Goal: Task Accomplishment & Management: Manage account settings

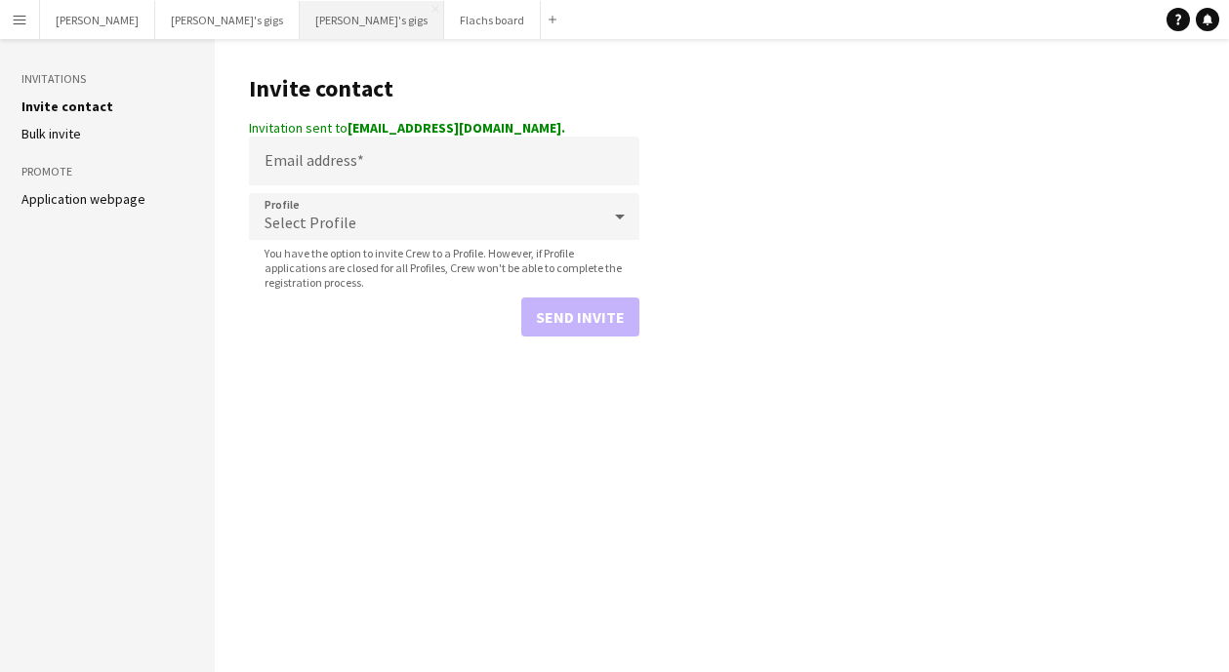
click at [300, 20] on button "[PERSON_NAME]'s gigs Close" at bounding box center [372, 20] width 144 height 38
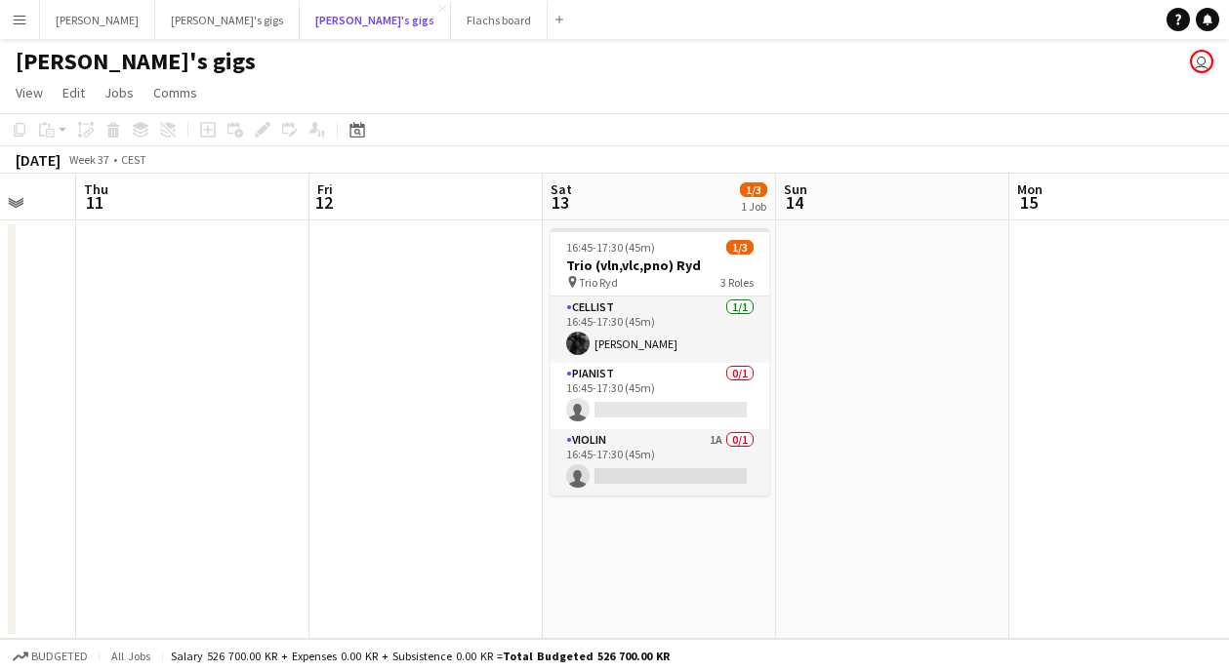
scroll to position [0, 871]
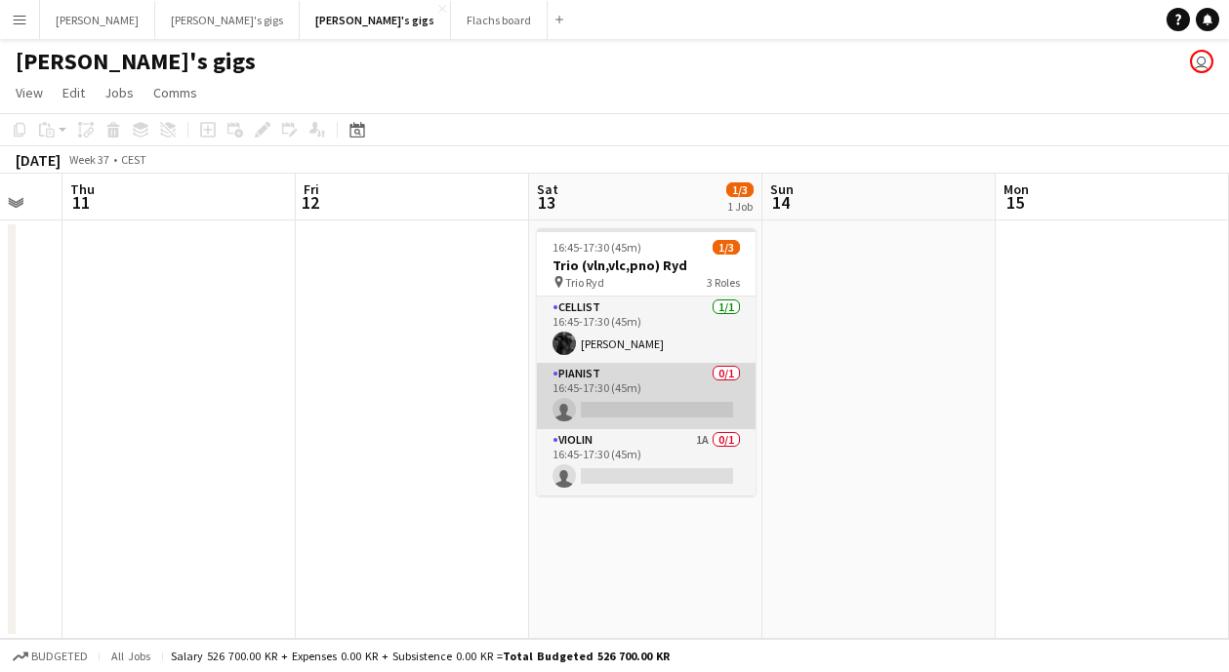
click at [652, 395] on app-card-role "Pianist 0/1 16:45-17:30 (45m) single-neutral-actions" at bounding box center [646, 396] width 219 height 66
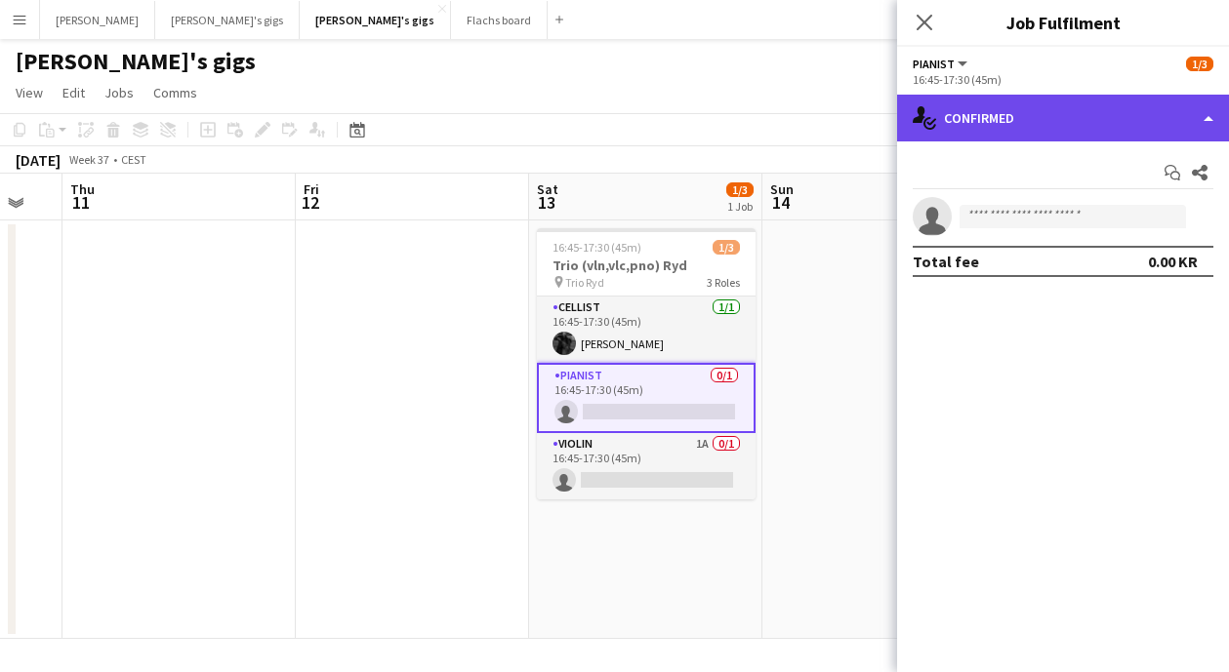
click at [1212, 125] on div "single-neutral-actions-check-2 Confirmed" at bounding box center [1063, 118] width 332 height 47
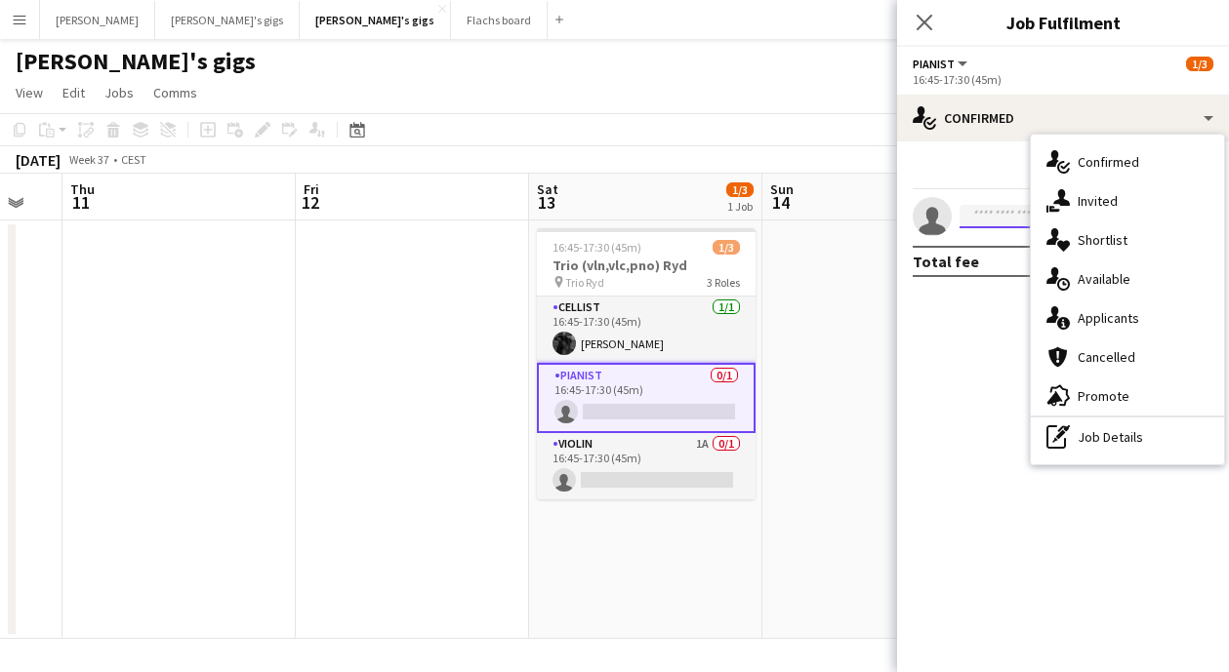
click at [1011, 213] on input at bounding box center [1072, 216] width 226 height 23
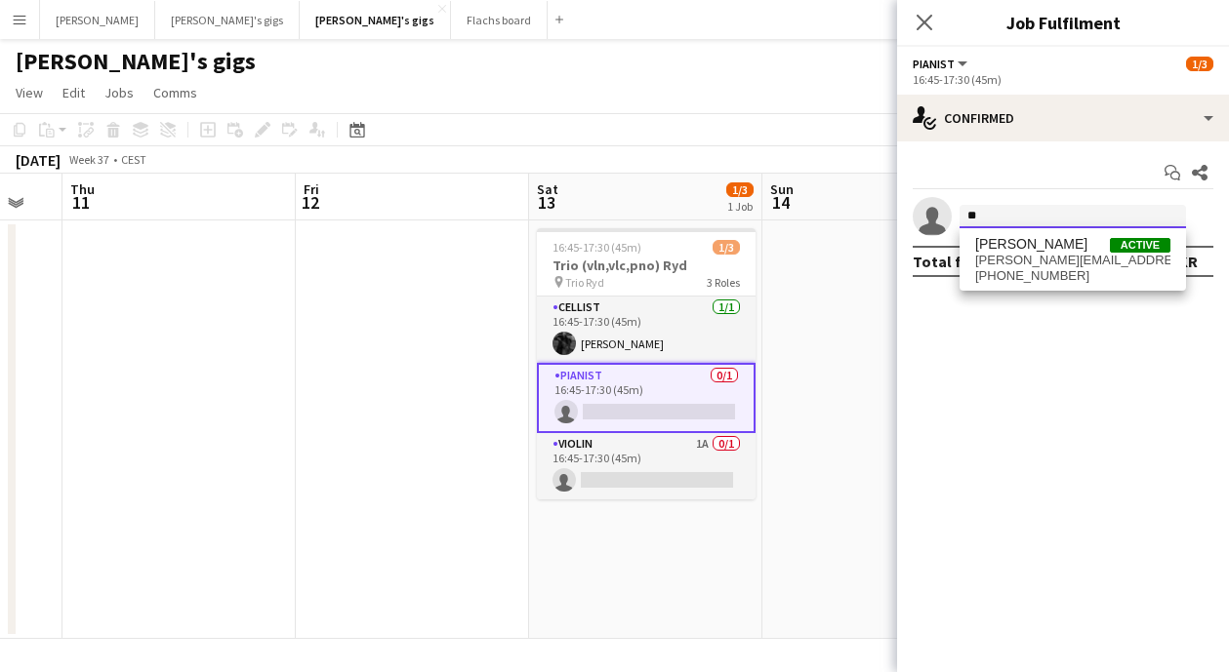
type input "*"
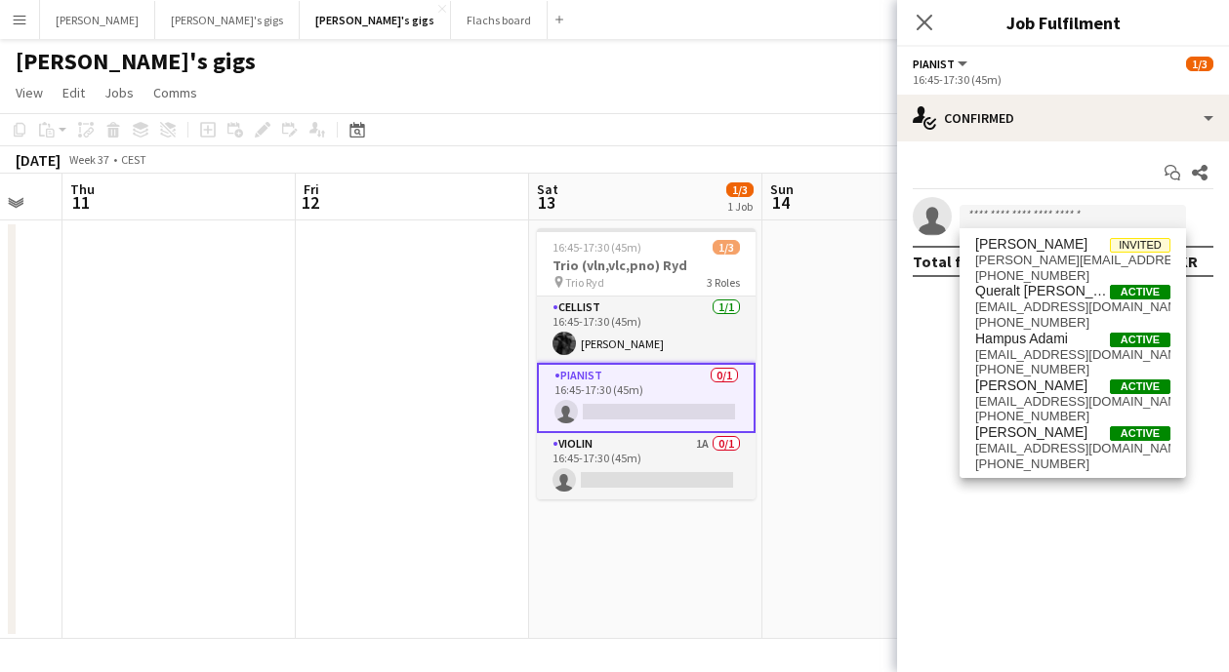
click at [1056, 620] on mat-expansion-panel "check Confirmed Start chat Share single-neutral-actions Total fee 0.00 KR" at bounding box center [1063, 407] width 332 height 531
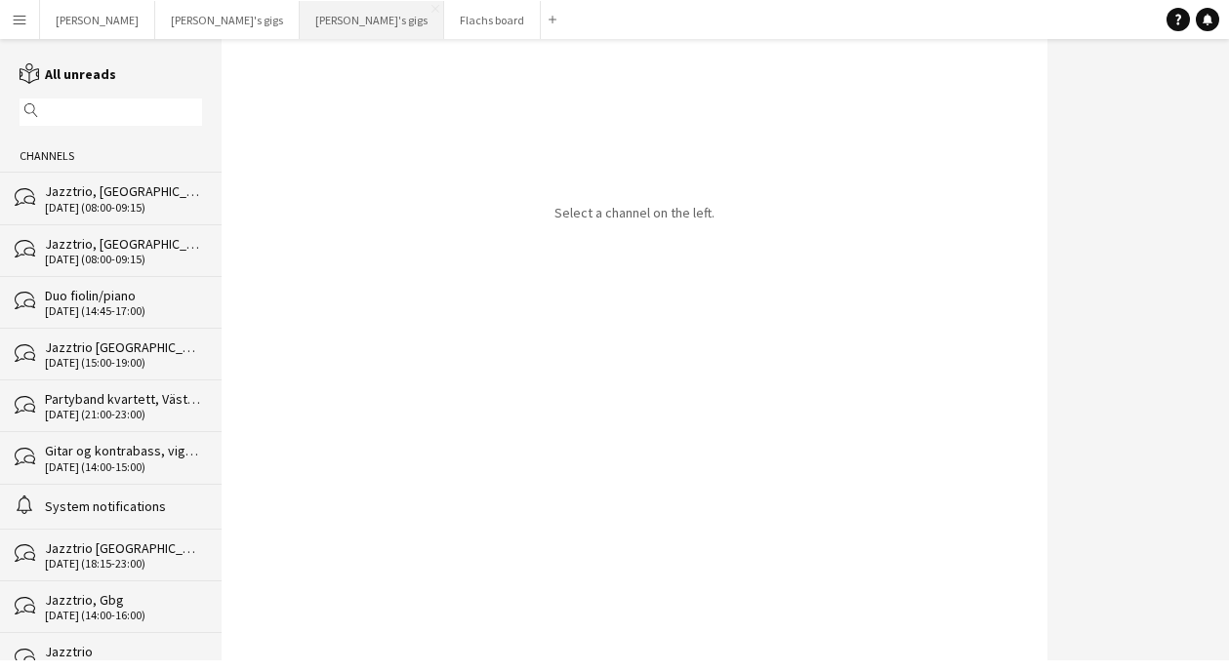
click at [300, 23] on button "[PERSON_NAME]'s gigs Close" at bounding box center [372, 20] width 144 height 38
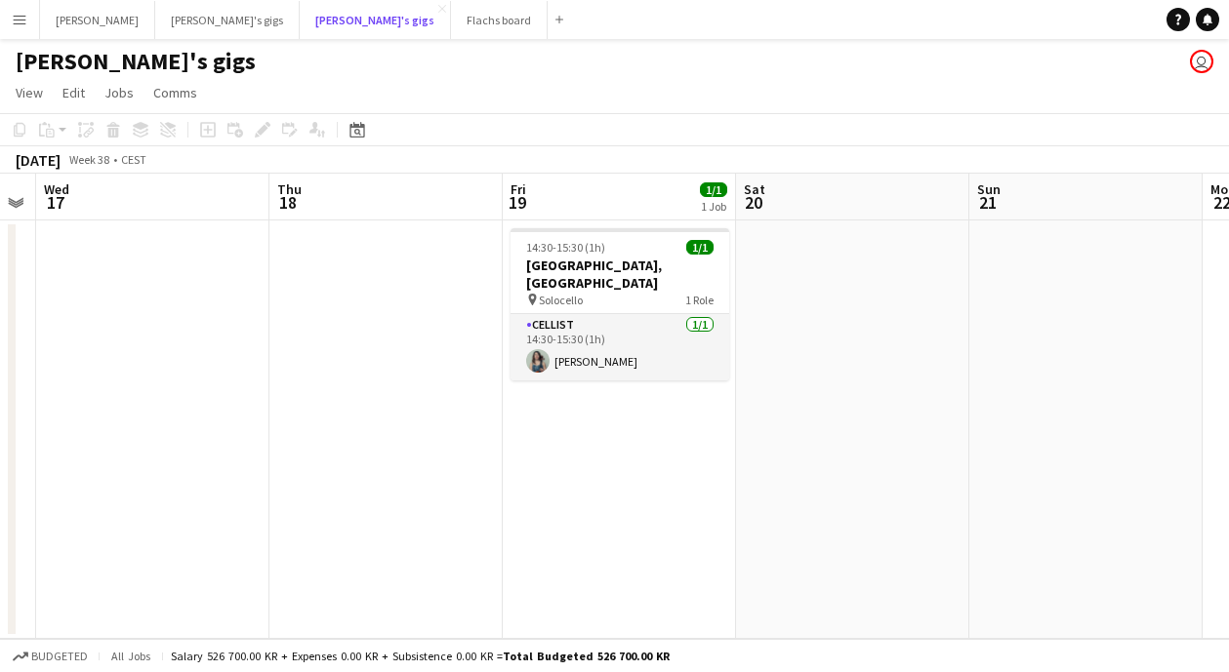
scroll to position [0, 668]
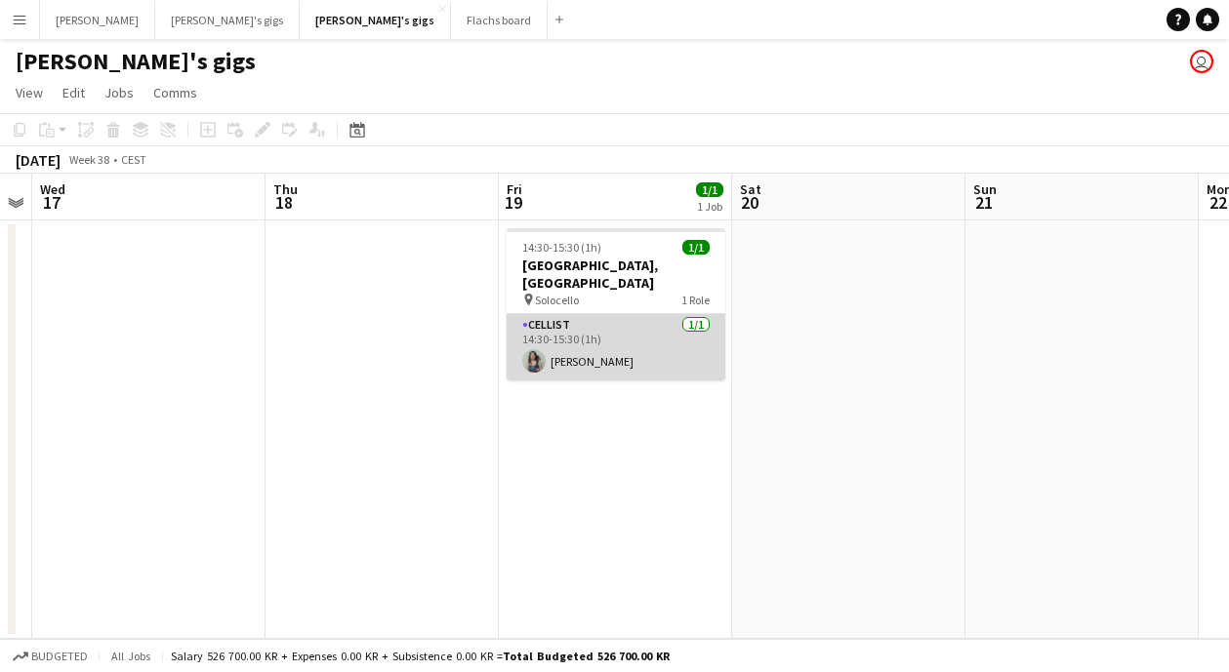
click at [583, 344] on app-card-role "Cellist [DATE] 14:30-15:30 (1h) [PERSON_NAME]" at bounding box center [615, 347] width 219 height 66
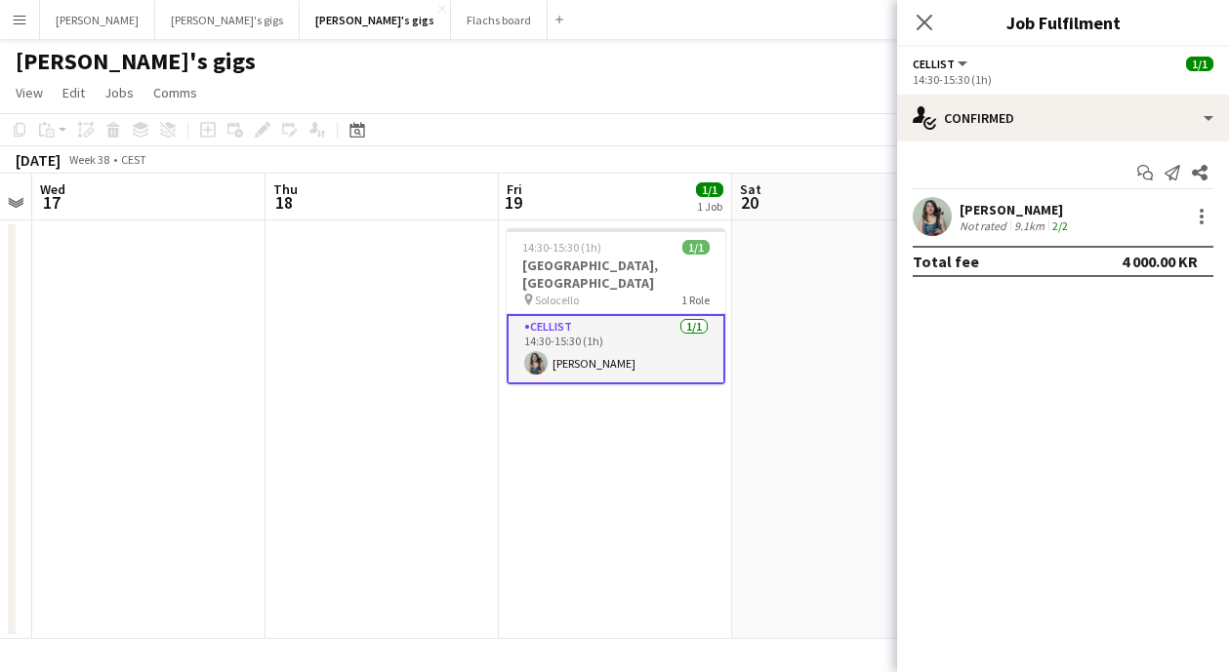
click at [599, 342] on app-card-role "Cellist [DATE] 14:30-15:30 (1h) [PERSON_NAME]" at bounding box center [615, 349] width 219 height 70
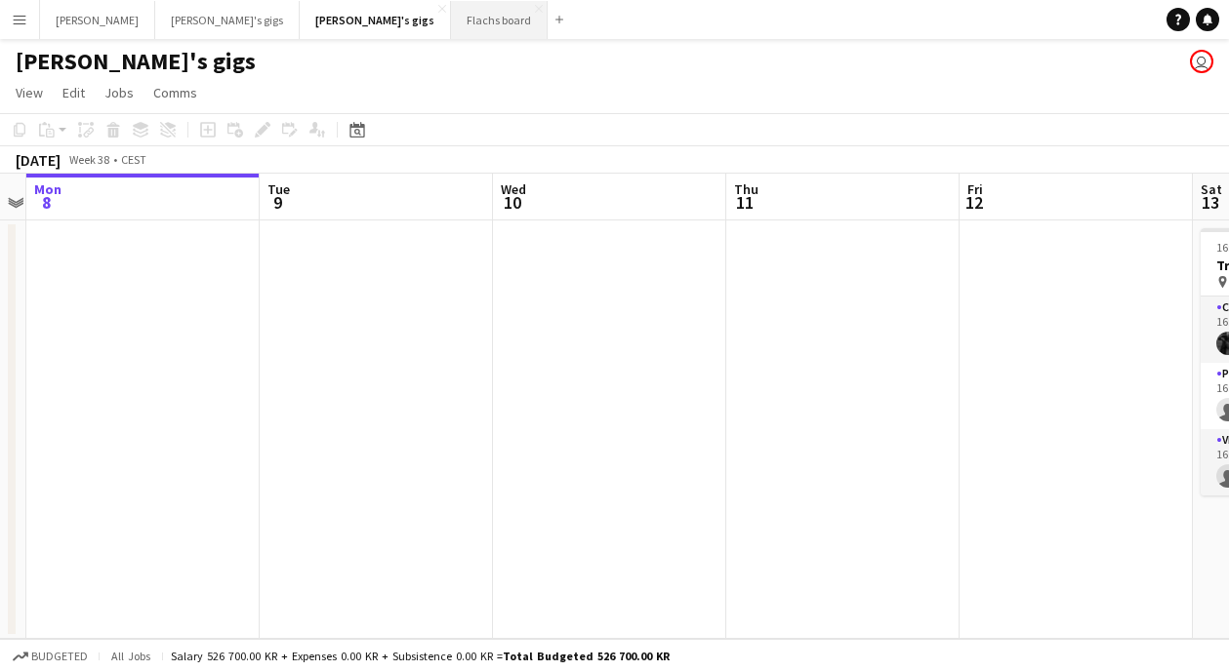
scroll to position [0, 444]
